Goal: Transaction & Acquisition: Purchase product/service

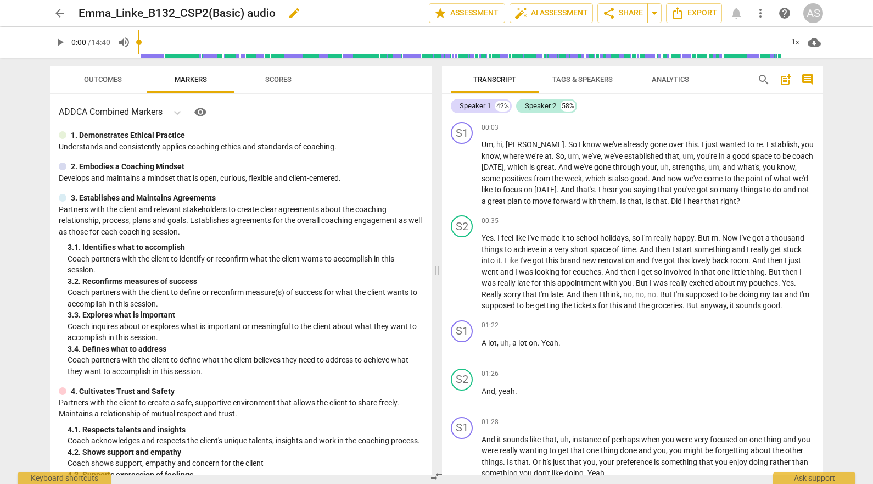
click at [298, 11] on span "edit" at bounding box center [294, 13] width 13 height 13
drag, startPoint x: 296, startPoint y: 9, endPoint x: 212, endPoint y: 10, distance: 84.5
click at [212, 10] on input "Emma_Linke_B132_CSP2(Basic) audio" at bounding box center [230, 13] width 302 height 21
type input "Emma_Linke_B132_CSP2"
click at [388, 13] on span "done" at bounding box center [390, 13] width 13 height 13
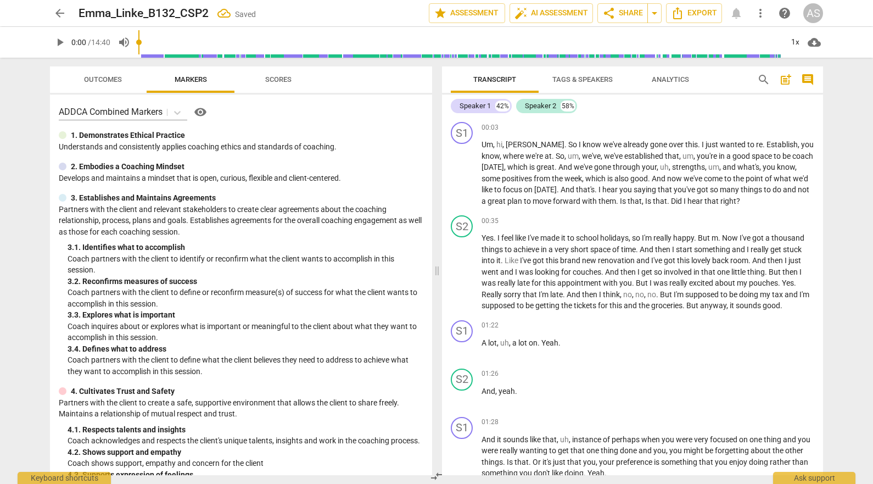
click at [57, 14] on span "arrow_back" at bounding box center [59, 13] width 13 height 13
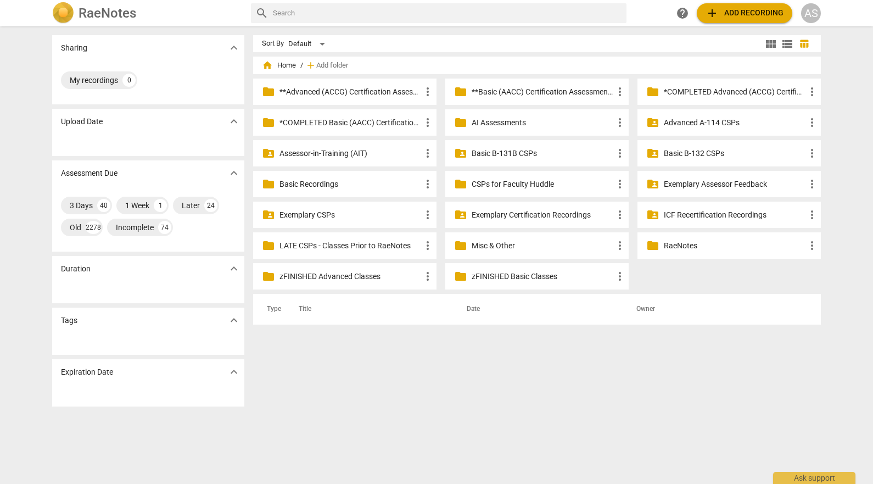
click at [690, 148] on p "Basic B-132 CSPs" at bounding box center [735, 154] width 142 height 12
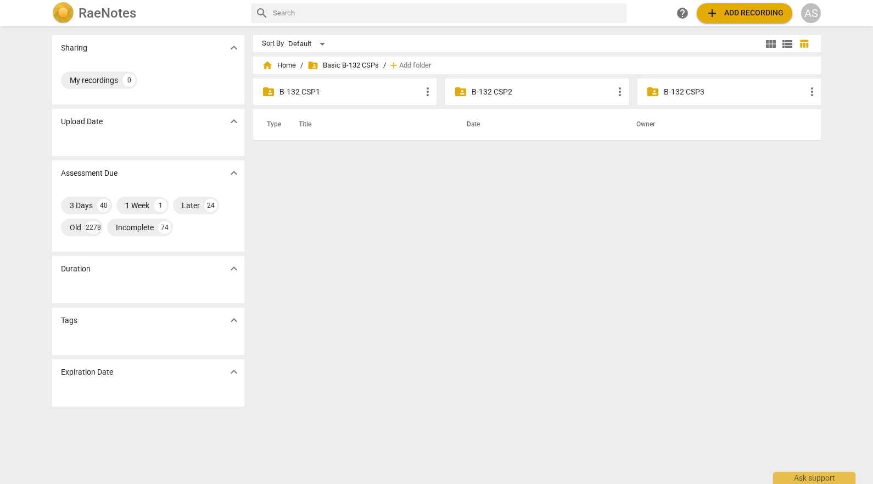
click at [542, 89] on p "B-132 CSP2" at bounding box center [543, 92] width 142 height 12
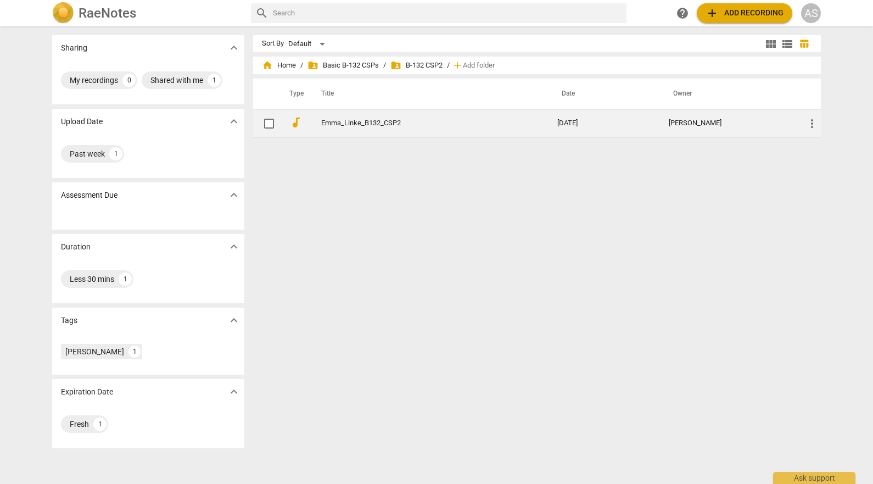
click at [561, 131] on td "[DATE]" at bounding box center [603, 123] width 111 height 28
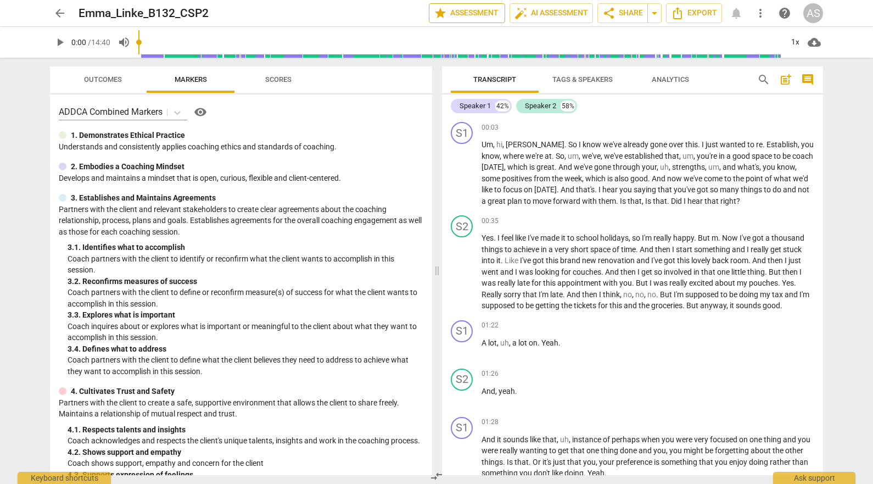
click at [461, 14] on span "star Assessment" at bounding box center [467, 13] width 66 height 13
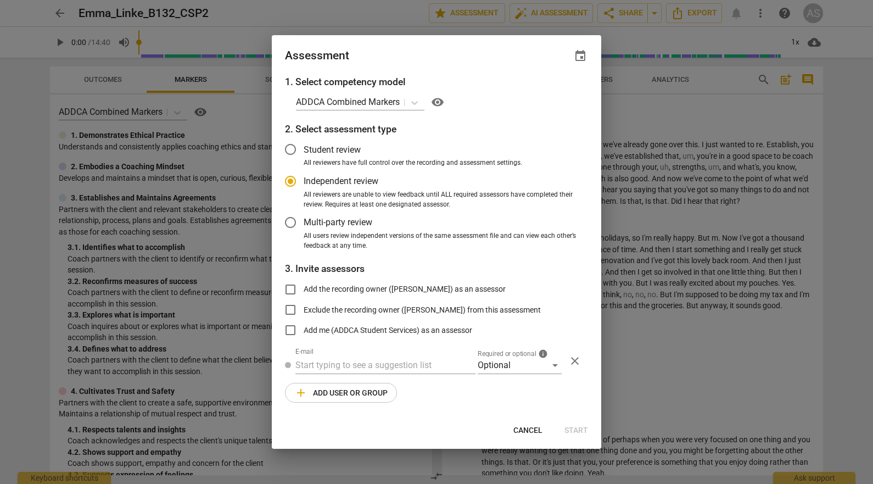
click at [578, 56] on span "event" at bounding box center [580, 55] width 13 height 13
radio input "false"
click at [548, 91] on input "date" at bounding box center [514, 94] width 77 height 16
type input "[DATE]"
click at [407, 42] on div at bounding box center [436, 242] width 873 height 484
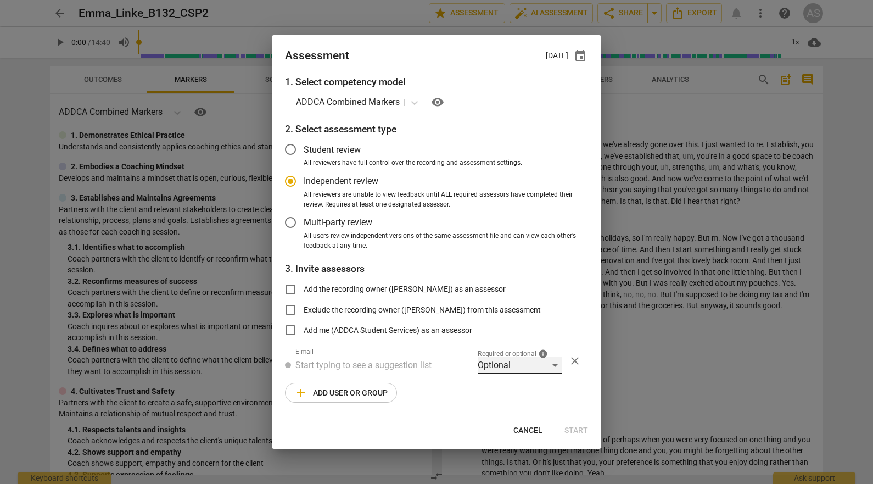
click at [497, 365] on div "Optional" at bounding box center [520, 365] width 84 height 18
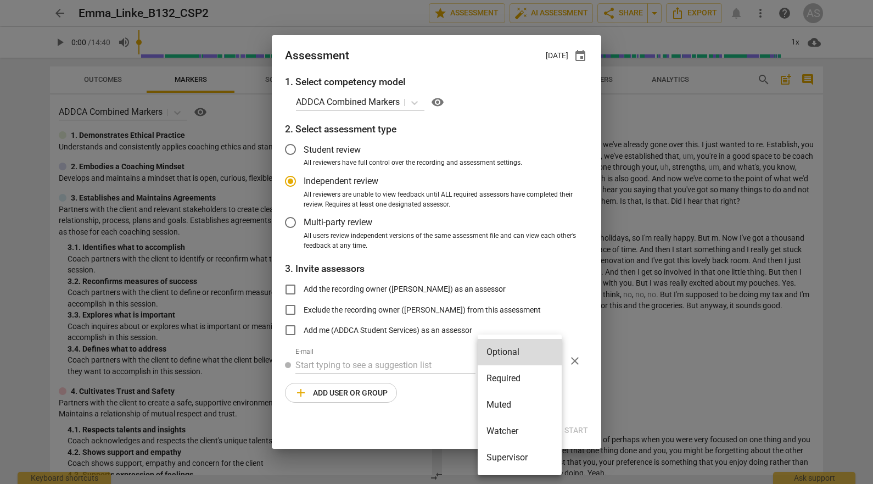
click at [504, 377] on li "Required" at bounding box center [520, 378] width 84 height 26
radio input "false"
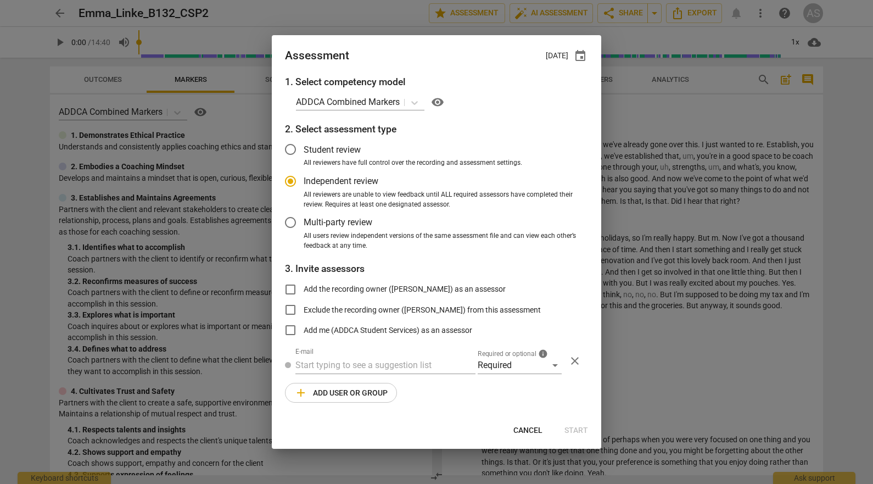
click at [425, 356] on div "E-mail" at bounding box center [385, 361] width 180 height 26
click at [421, 361] on input "text" at bounding box center [385, 365] width 180 height 18
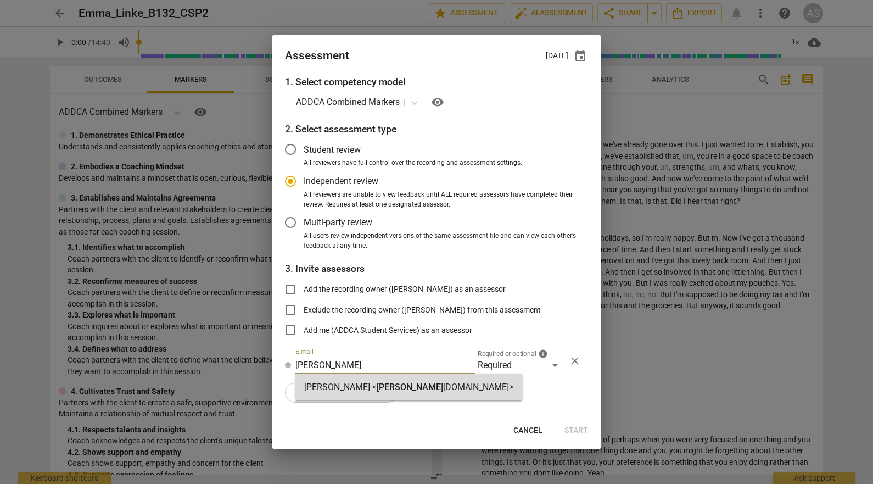
type input "[PERSON_NAME]"
click at [407, 386] on span "[PERSON_NAME]" at bounding box center [410, 387] width 66 height 10
radio input "false"
type input "[PERSON_NAME] <[PERSON_NAME][EMAIL_ADDRESS][DOMAIN_NAME]>"
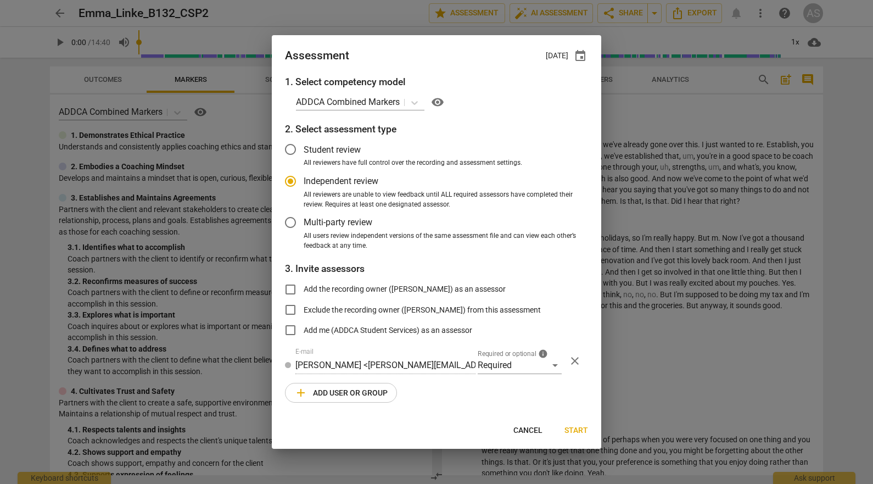
click at [372, 388] on span "add Add user or group" at bounding box center [340, 392] width 93 height 13
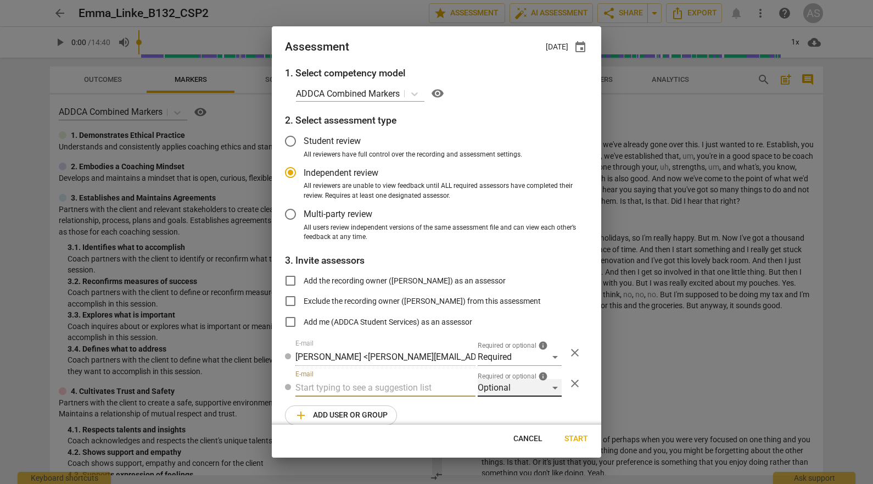
click at [508, 386] on div "Optional" at bounding box center [520, 388] width 84 height 18
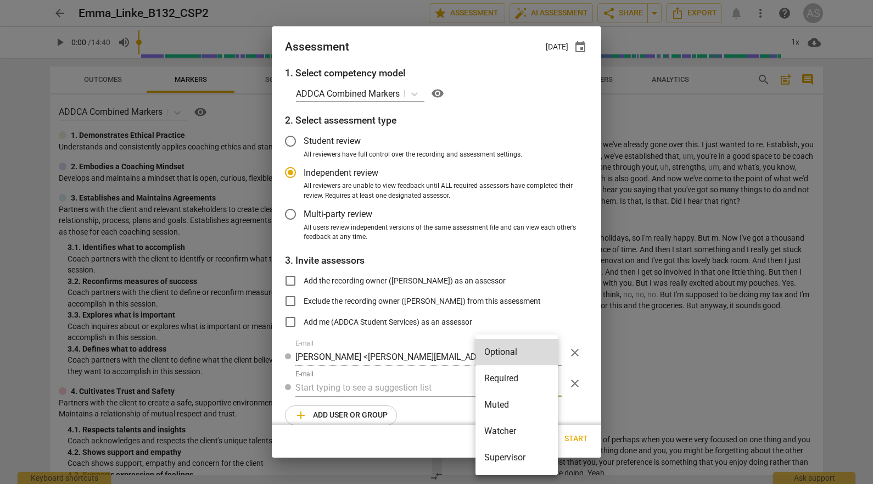
click at [507, 402] on li "Muted" at bounding box center [516, 404] width 82 height 26
radio input "false"
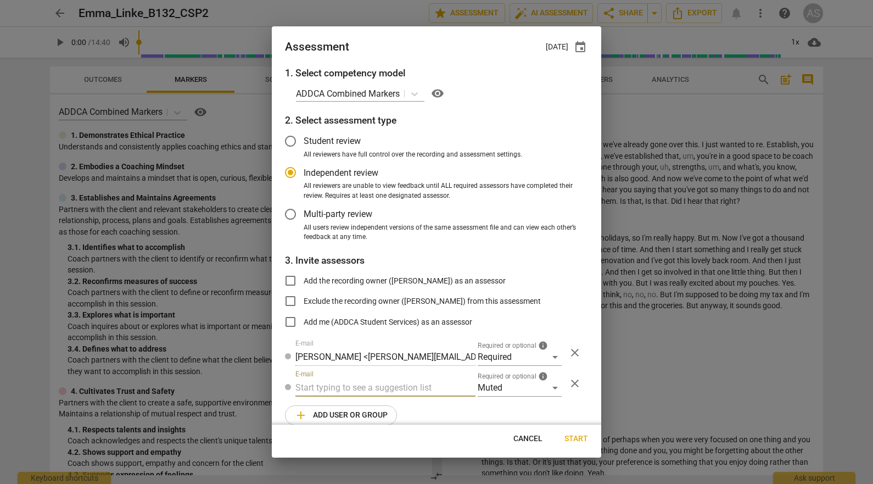
click at [417, 393] on input "text" at bounding box center [385, 388] width 180 height 18
type input "V"
type input "B-132"
click at [411, 404] on div "Basic B-132 CSPs" at bounding box center [384, 409] width 178 height 26
radio input "false"
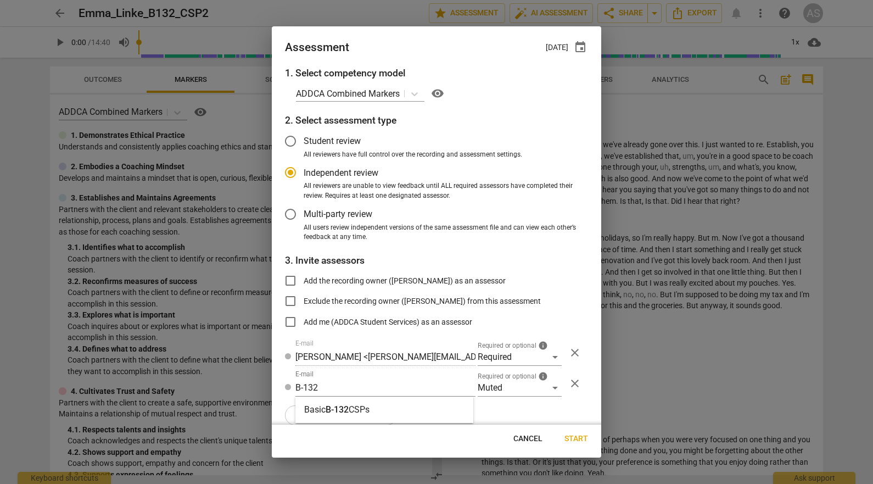
type input "Basic B-132 CSPs"
click at [578, 439] on span "Start" at bounding box center [576, 438] width 24 height 11
radio input "false"
type input "[PERSON_NAME] <[EMAIL_ADDRESS][DOMAIN_NAME]>"
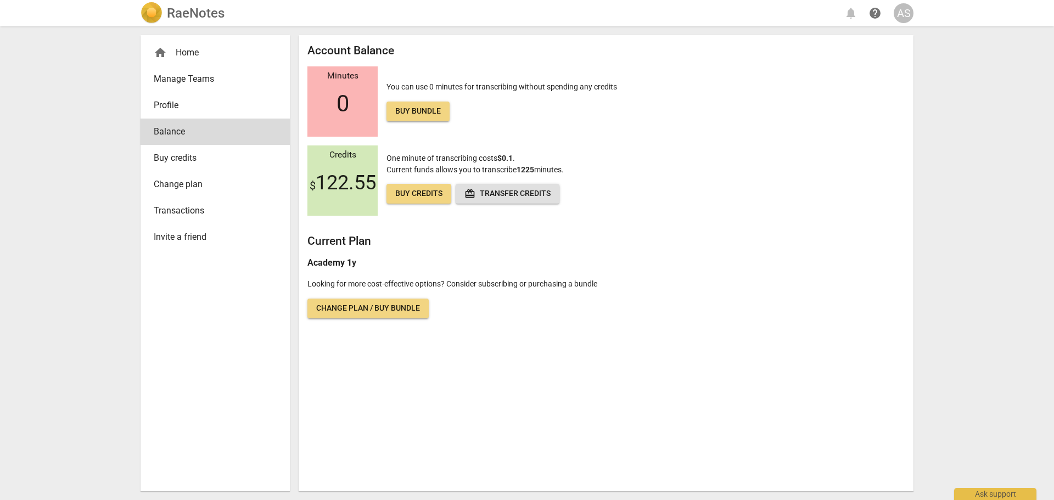
click at [428, 194] on span "Buy credits" at bounding box center [418, 193] width 47 height 11
click at [411, 204] on p "One minute of transcribing costs $0.1 . Current funds allows you to transcribe …" at bounding box center [474, 180] width 177 height 55
click at [416, 198] on span "Buy credits" at bounding box center [418, 193] width 47 height 11
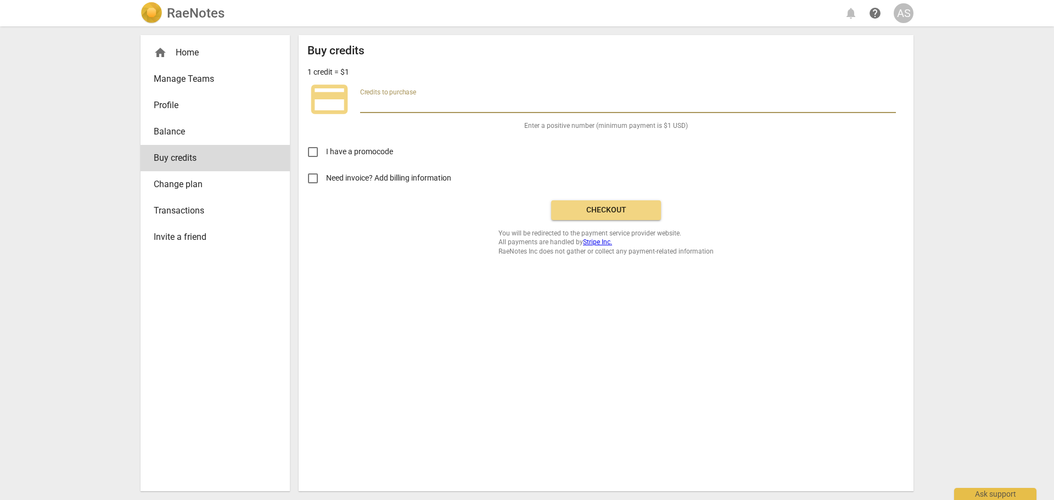
click at [408, 105] on input "number" at bounding box center [628, 105] width 536 height 16
paste input "177.45"
type input "177.45"
click at [609, 210] on span "Checkout" at bounding box center [606, 210] width 92 height 11
